Goal: Transaction & Acquisition: Purchase product/service

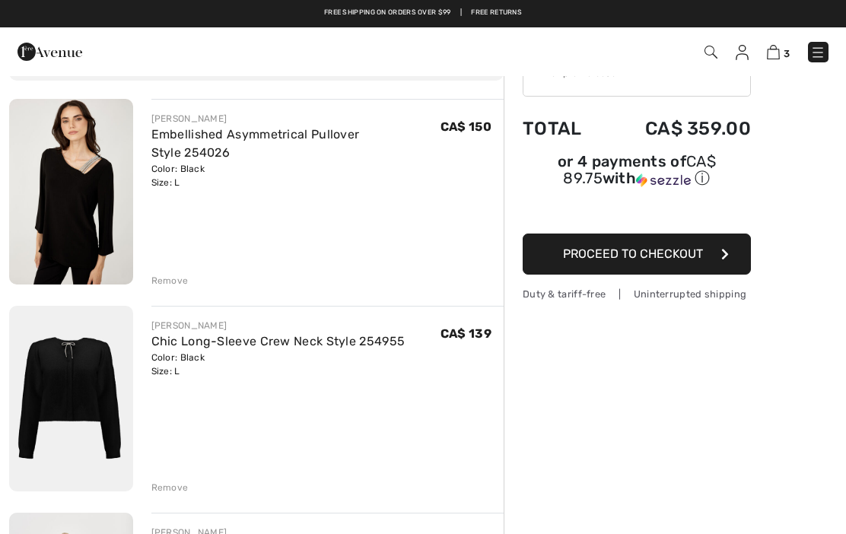
scroll to position [91, 0]
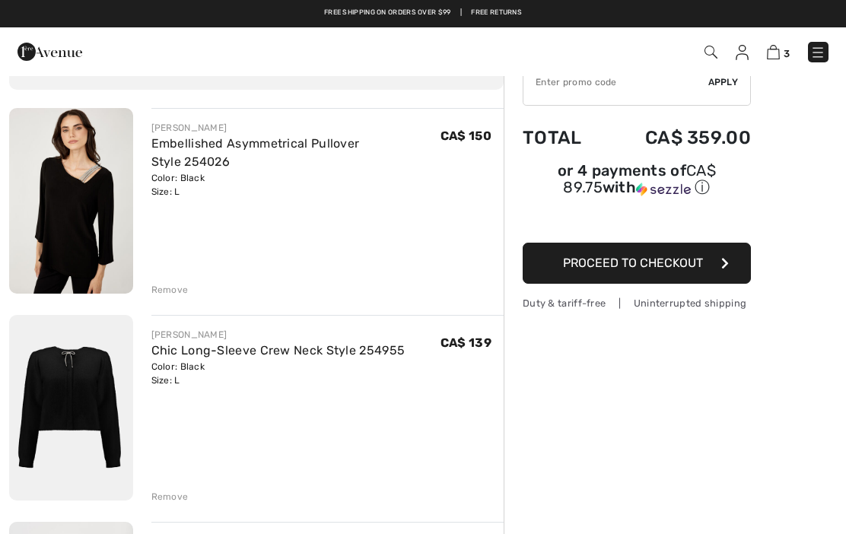
click at [78, 258] on img at bounding box center [71, 201] width 124 height 186
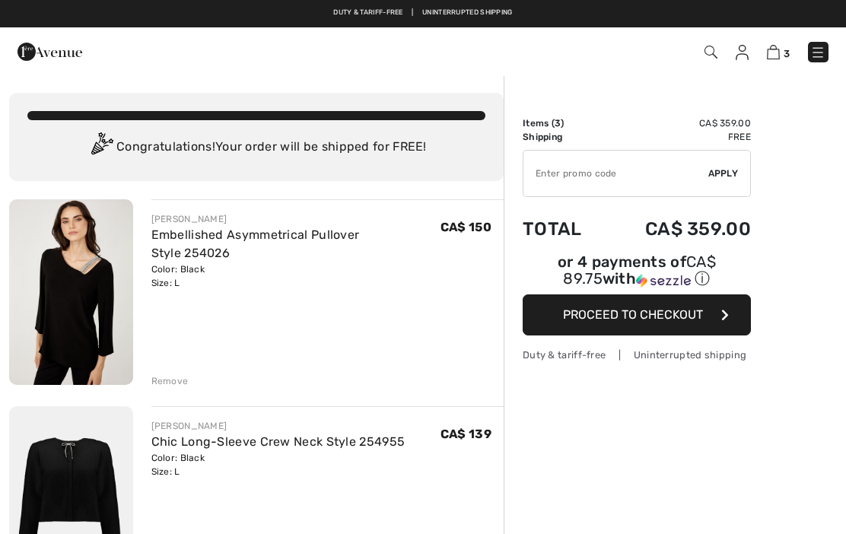
checkbox input "true"
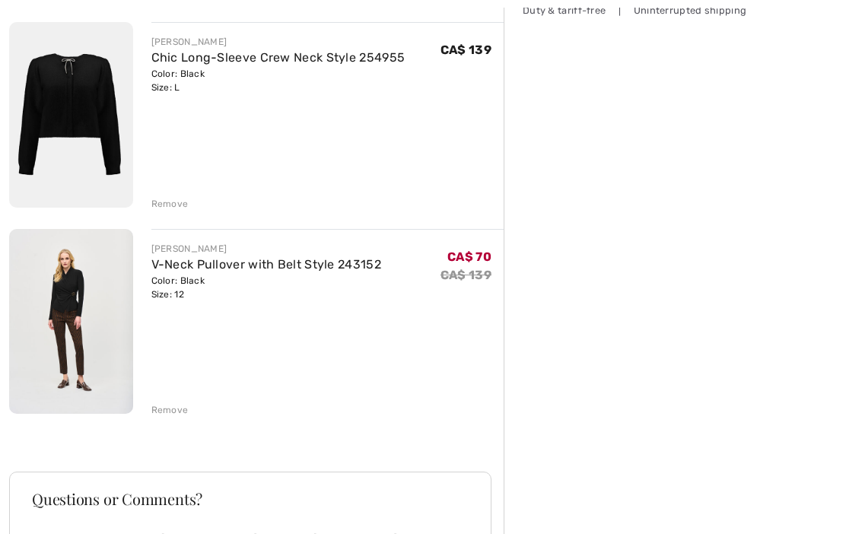
scroll to position [385, 0]
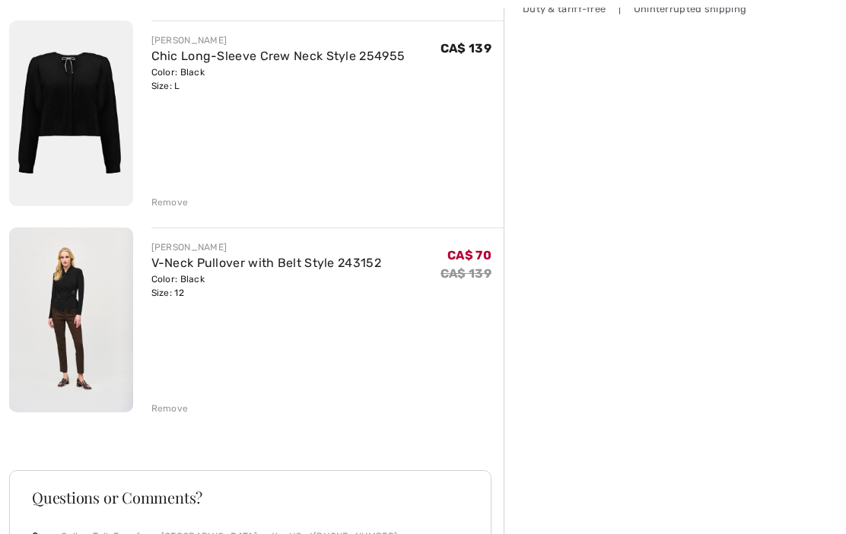
click at [81, 323] on img at bounding box center [71, 320] width 124 height 185
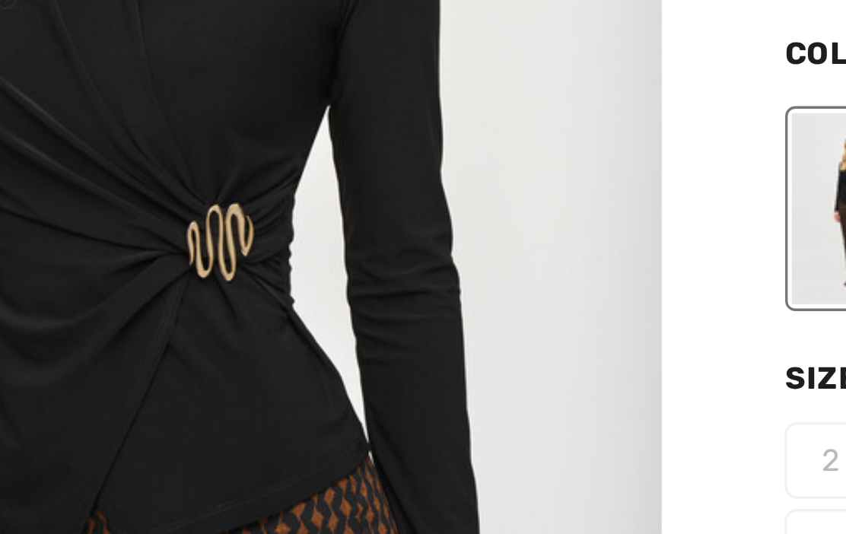
scroll to position [549, 0]
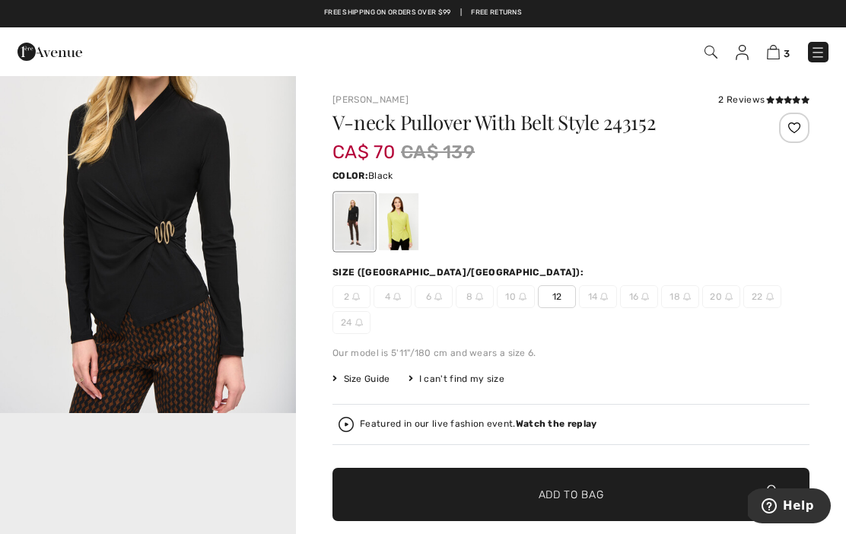
click at [778, 53] on img at bounding box center [773, 52] width 13 height 14
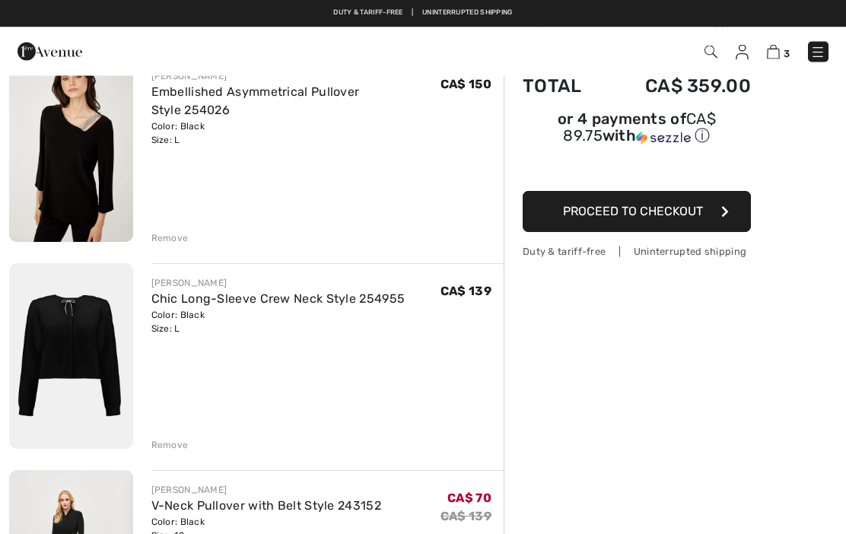
scroll to position [143, 0]
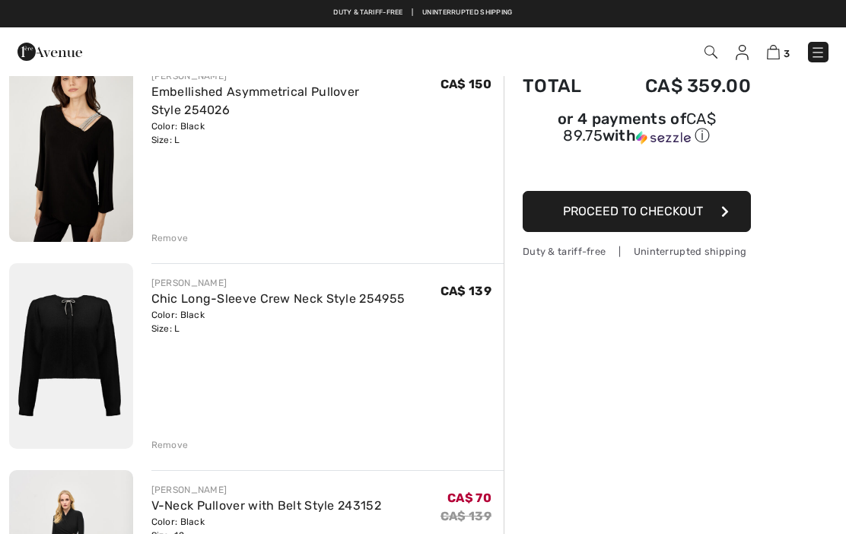
click at [173, 237] on div "Remove" at bounding box center [169, 238] width 37 height 14
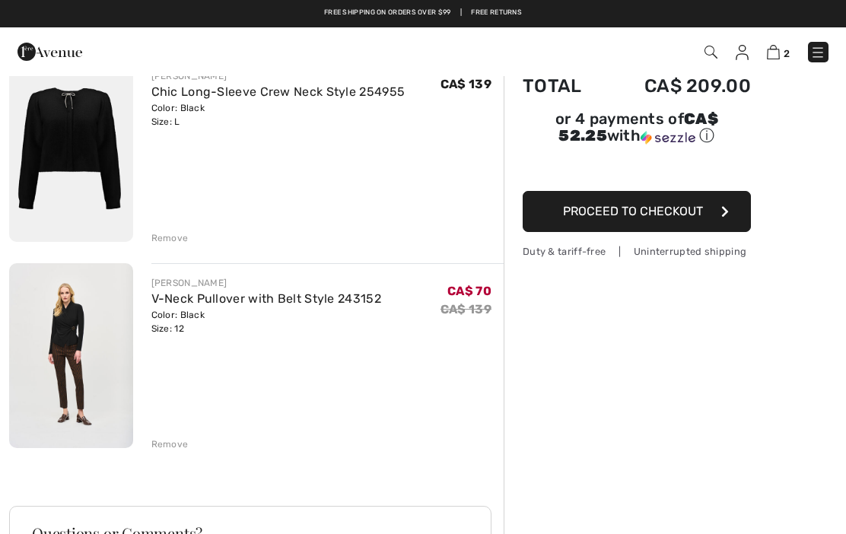
click at [182, 234] on div "Remove" at bounding box center [169, 238] width 37 height 14
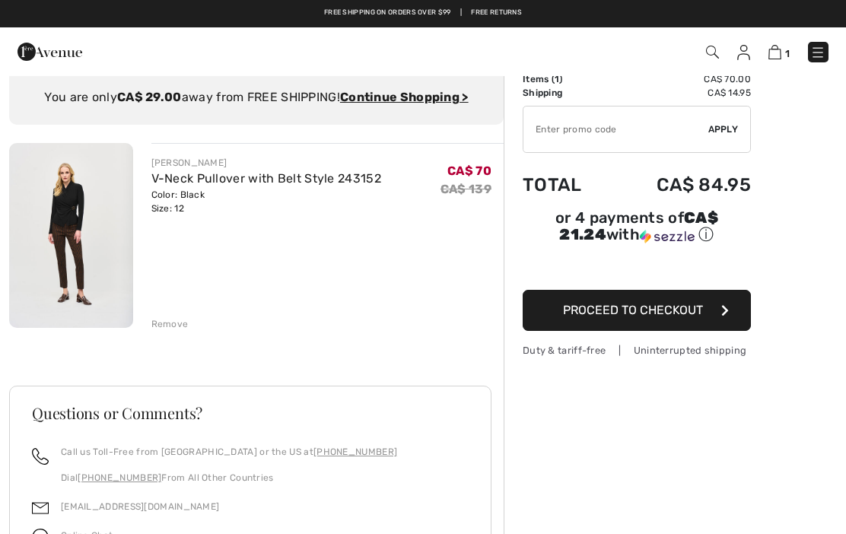
scroll to position [0, 0]
